Goal: Entertainment & Leisure: Consume media (video, audio)

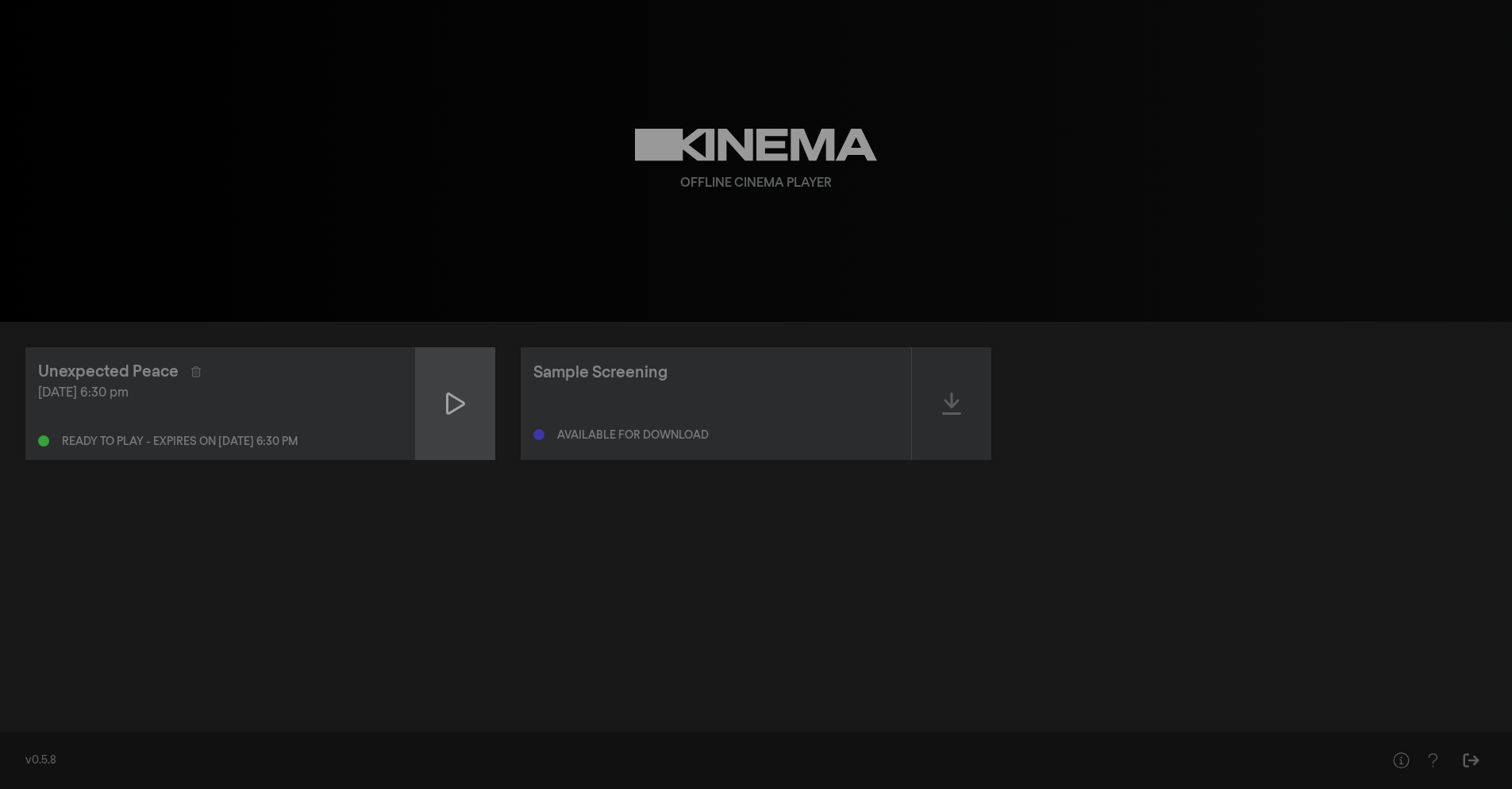
click at [448, 399] on icon at bounding box center [456, 403] width 19 height 22
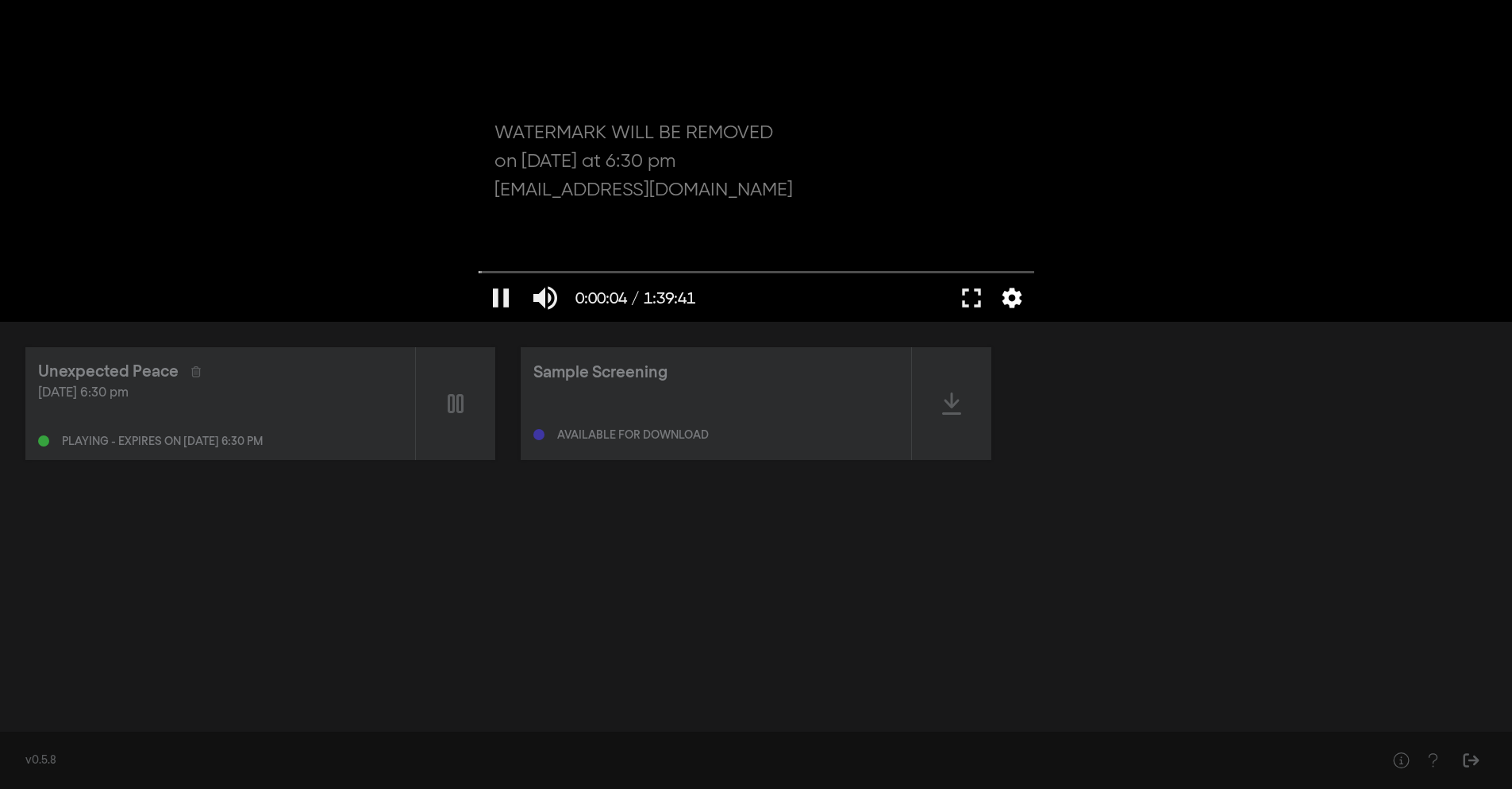
click at [1009, 304] on button "settings" at bounding box center [1012, 298] width 36 height 47
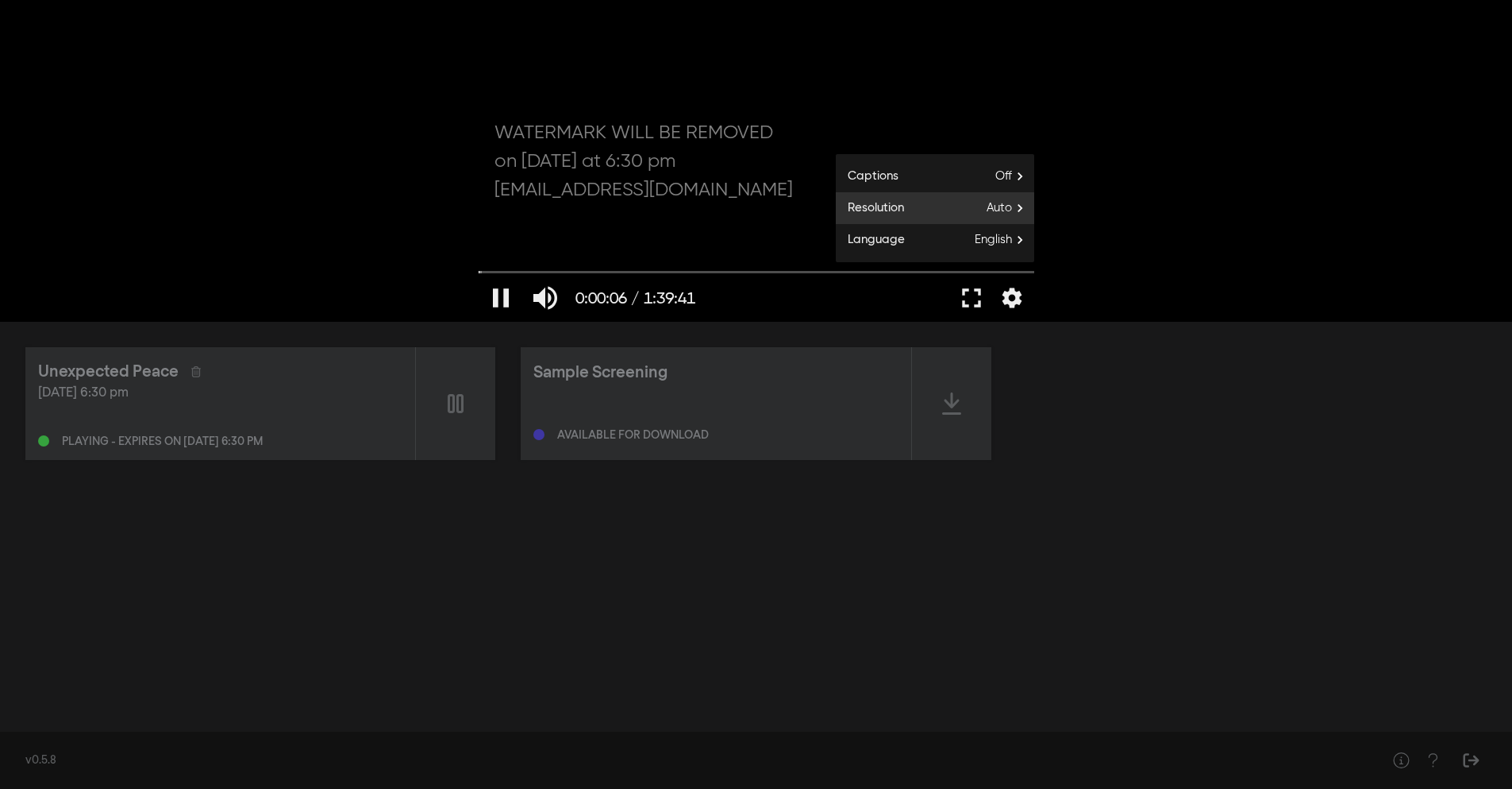
click at [990, 214] on span "Auto" at bounding box center [1011, 208] width 47 height 24
click at [932, 248] on button "Auto done" at bounding box center [935, 244] width 199 height 24
click at [1018, 301] on button "settings" at bounding box center [1012, 298] width 36 height 47
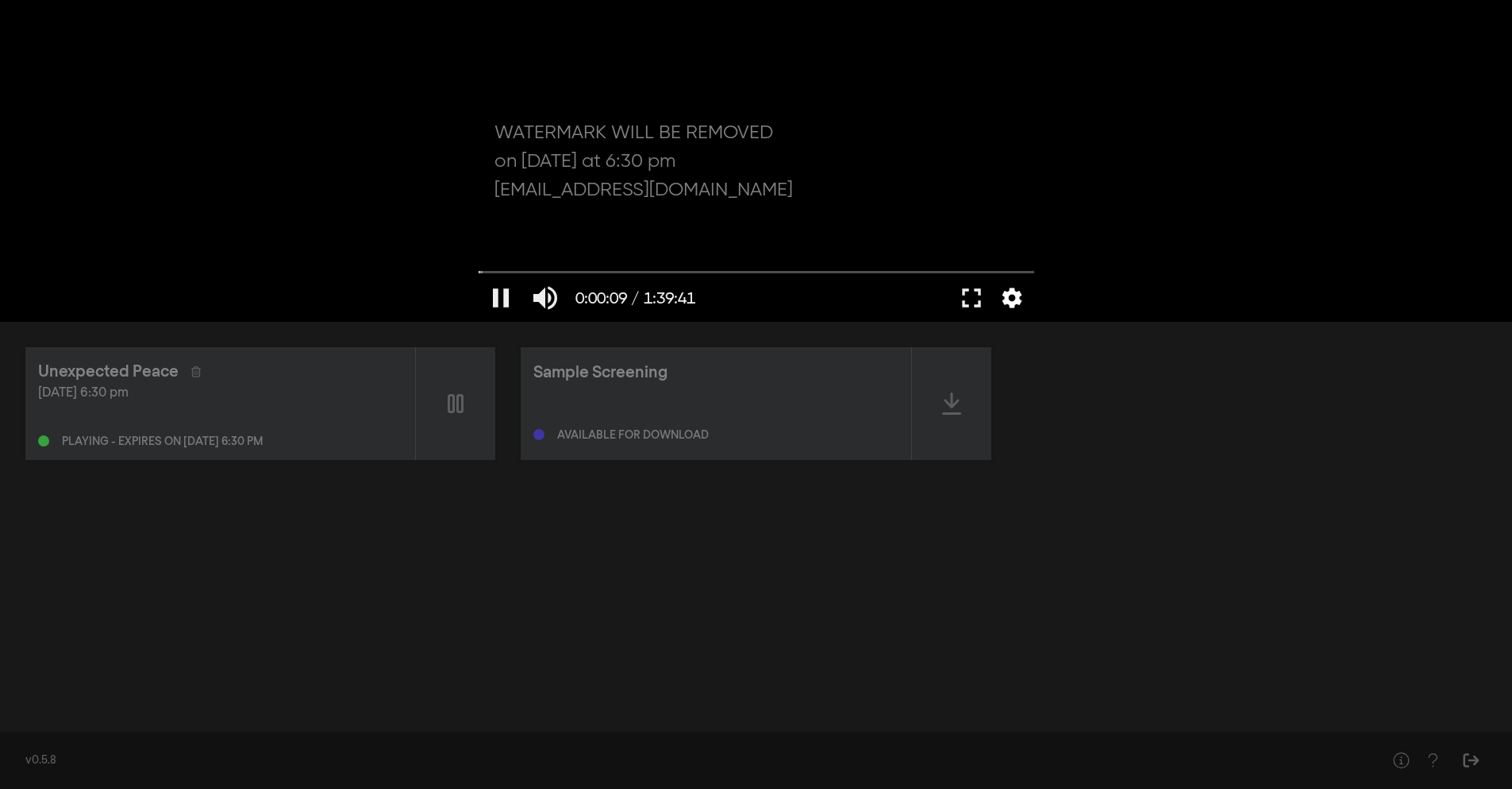
click at [1018, 300] on button "settings" at bounding box center [1012, 298] width 36 height 47
click at [1079, 414] on div "Unexpected Peace [DATE] 6:30 pm Playing - expires on [DATE] 6:30 pm Sample Scre…" at bounding box center [756, 403] width 1461 height 112
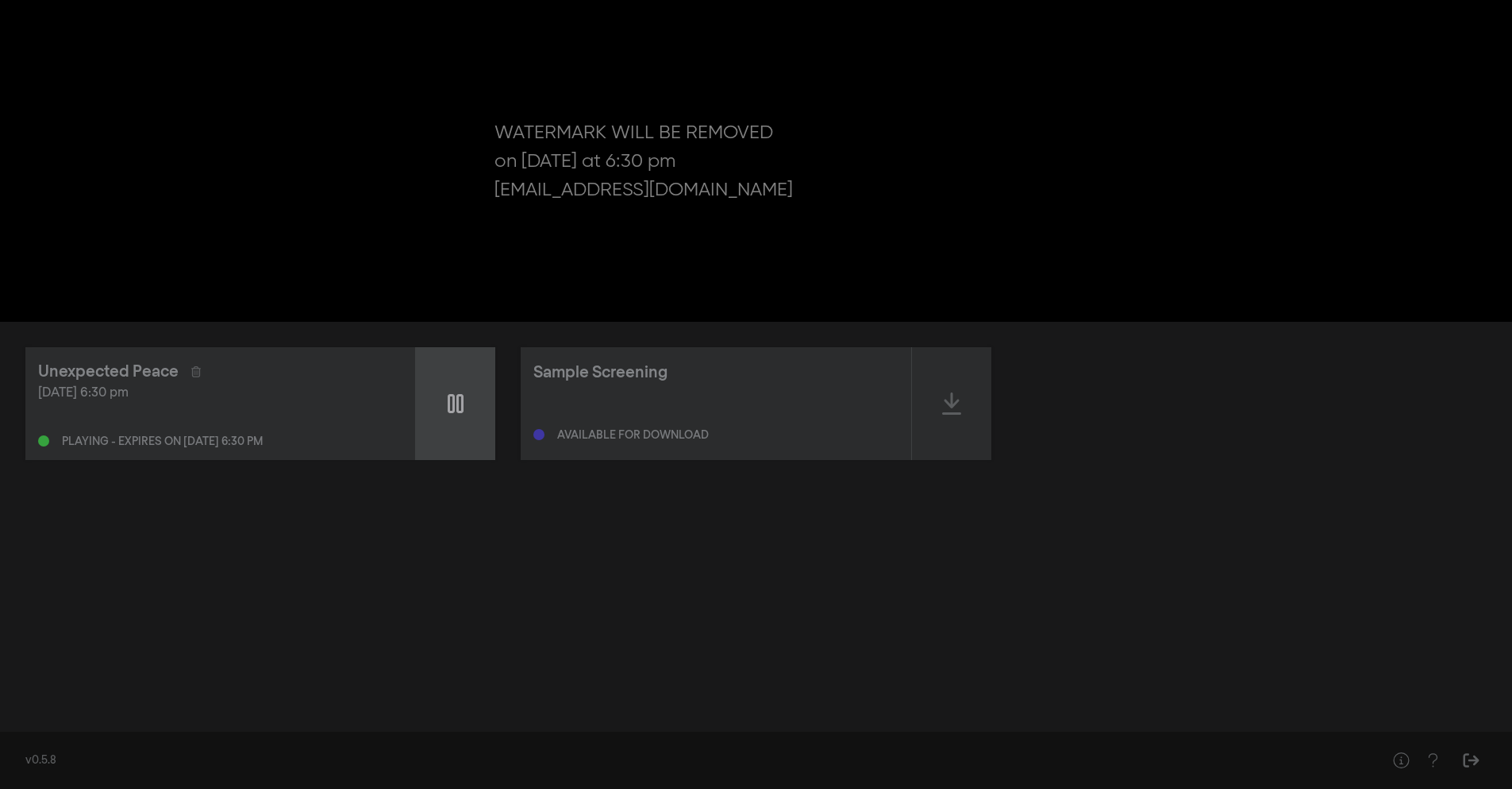
click at [458, 405] on icon at bounding box center [456, 403] width 16 height 19
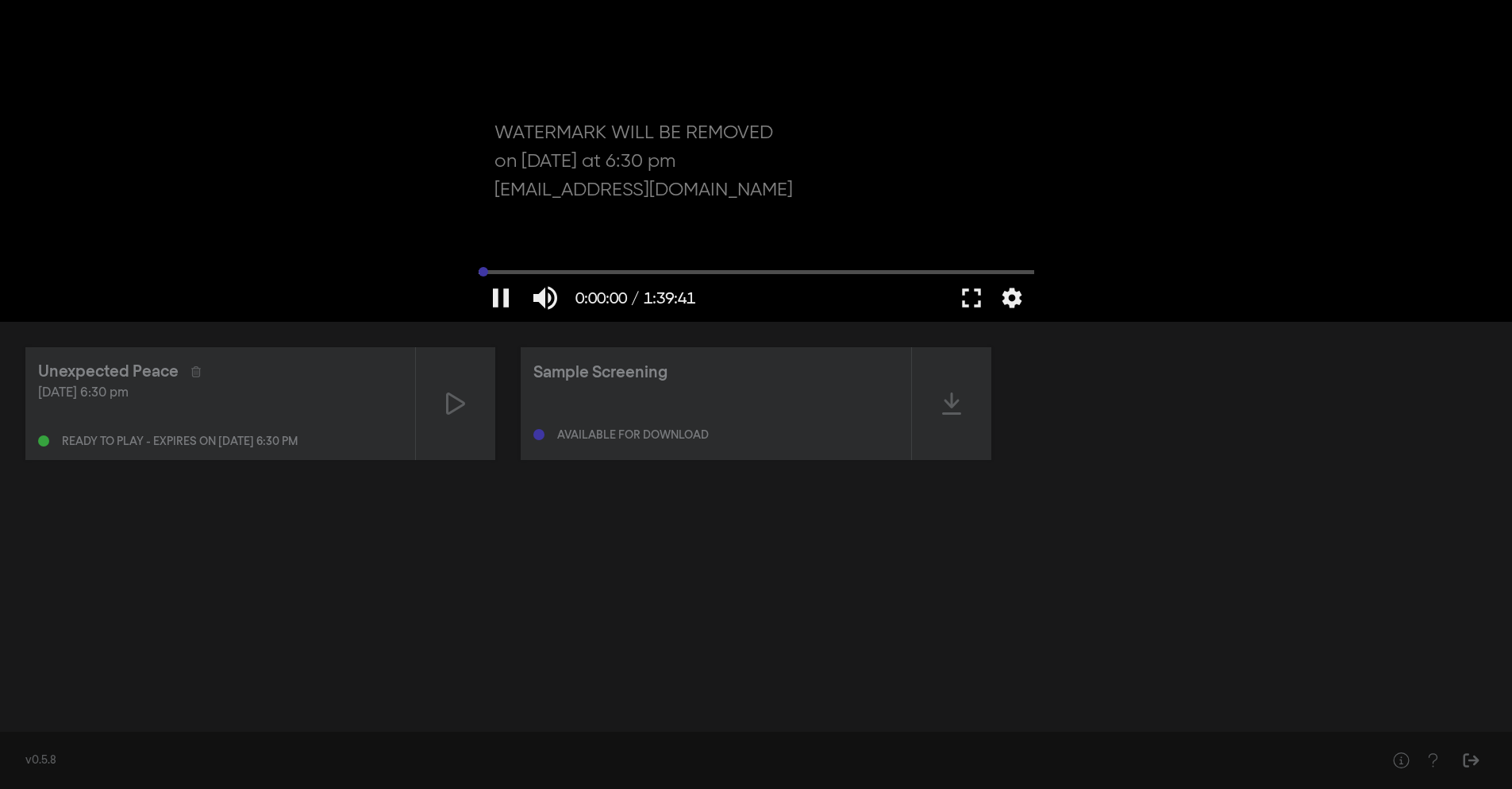
drag, startPoint x: 483, startPoint y: 271, endPoint x: 461, endPoint y: 271, distance: 22.0
type input "0"
click at [478, 271] on input "Seek" at bounding box center [756, 271] width 556 height 9
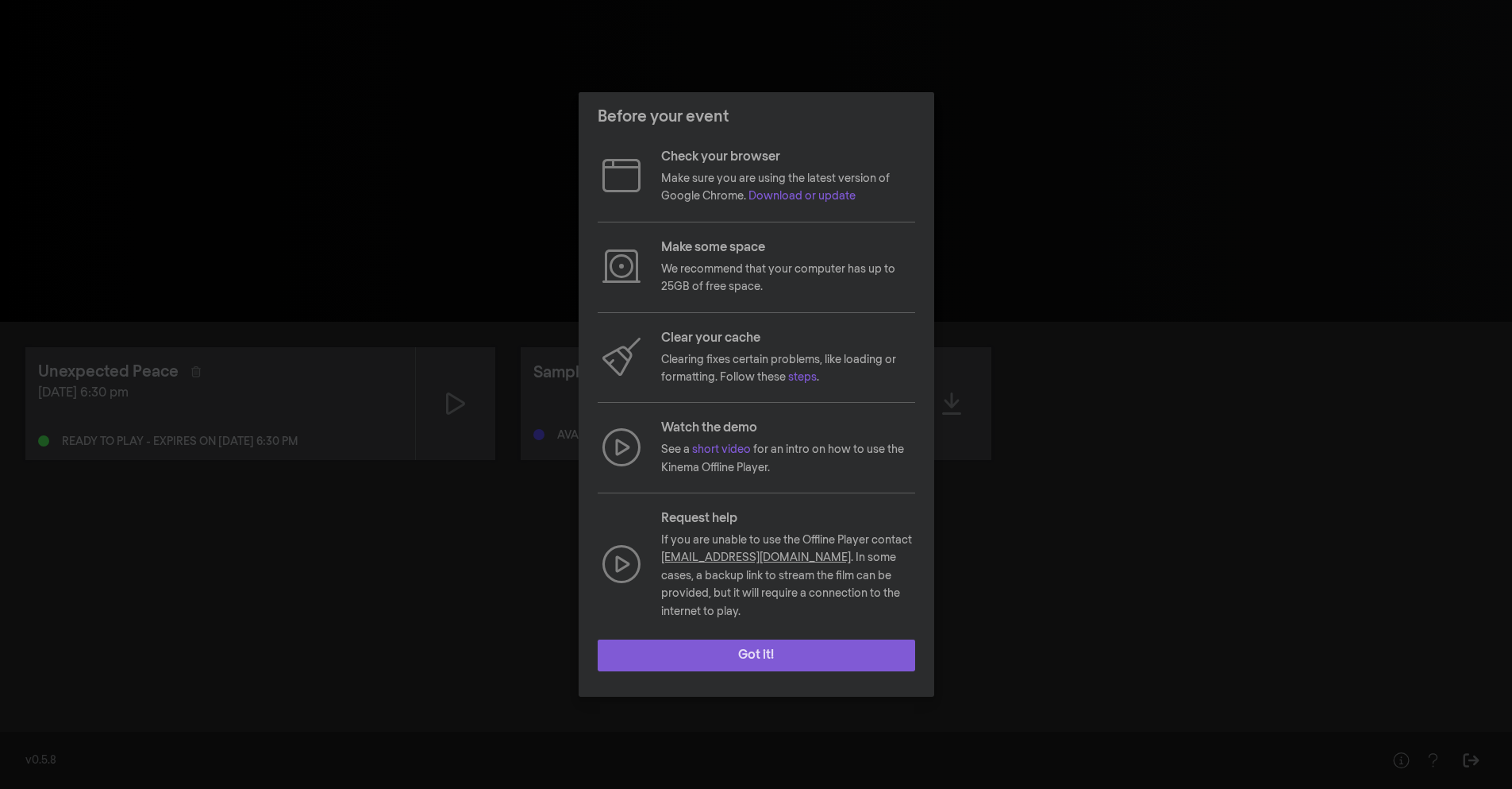
click at [749, 651] on button "Got it!" at bounding box center [756, 655] width 318 height 32
